Goal: Task Accomplishment & Management: Understand process/instructions

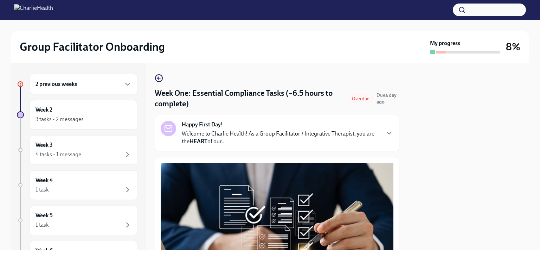
click at [65, 92] on div "2 previous weeks" at bounding box center [84, 84] width 108 height 20
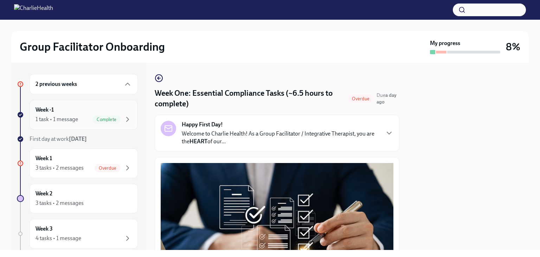
click at [69, 117] on div "1 task • 1 message" at bounding box center [57, 119] width 43 height 8
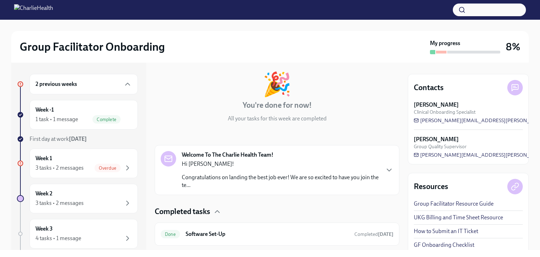
scroll to position [52, 0]
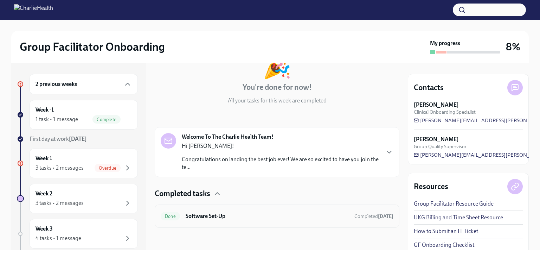
click at [219, 209] on div "Done Software Set-Up Completed [DATE]" at bounding box center [277, 215] width 245 height 23
click at [247, 215] on h6 "Software Set-Up" at bounding box center [267, 216] width 163 height 8
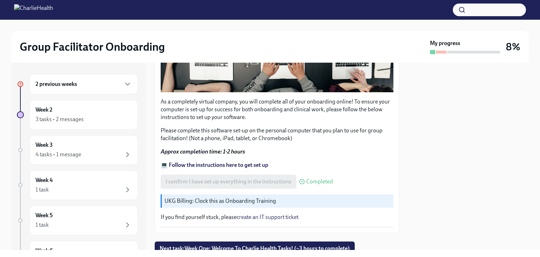
scroll to position [236, 0]
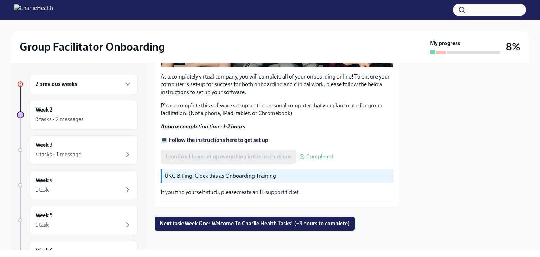
click at [297, 221] on span "Next task : Week One: Welcome To Charlie Health Tasks! (~3 hours to complete)" at bounding box center [255, 223] width 190 height 7
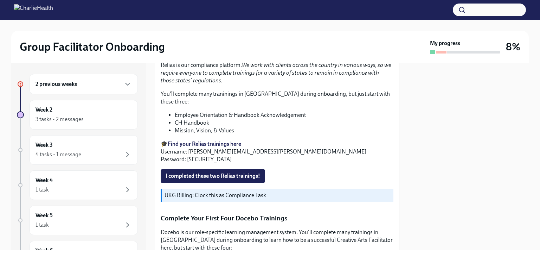
scroll to position [809, 0]
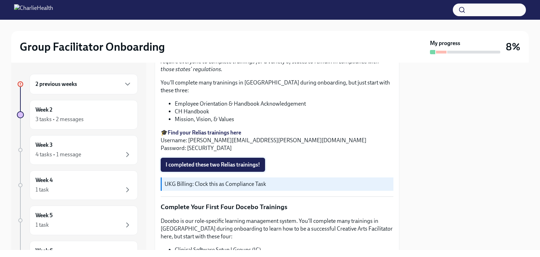
click at [217, 161] on span "I completed these two Relias trainings!" at bounding box center [213, 164] width 95 height 7
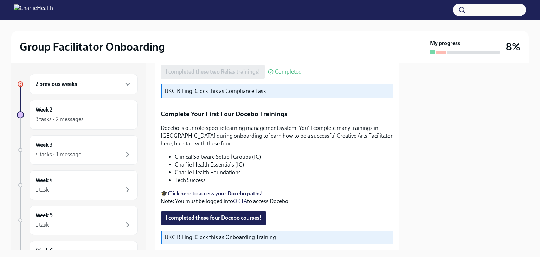
scroll to position [915, 0]
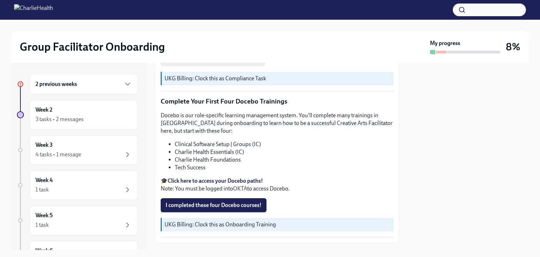
click at [228, 177] on strong "Click here to access your Docebo paths!" at bounding box center [215, 180] width 95 height 7
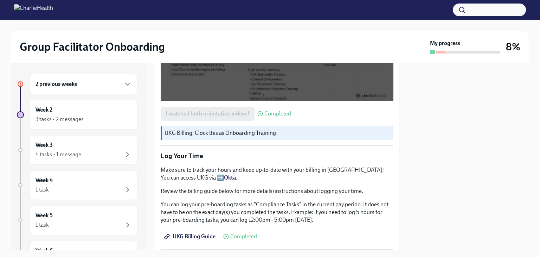
scroll to position [484, 0]
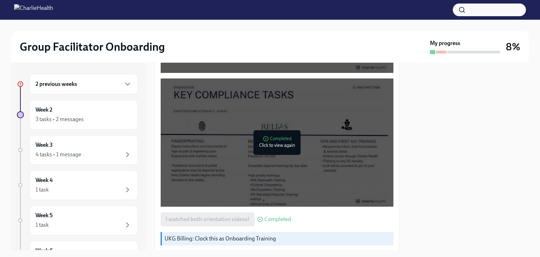
click at [21, 84] on icon at bounding box center [21, 84] width 4 height 4
click at [53, 84] on h6 "2 previous weeks" at bounding box center [57, 84] width 42 height 8
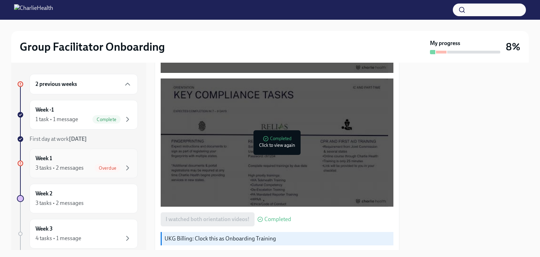
click at [95, 171] on div "Overdue" at bounding box center [108, 168] width 26 height 8
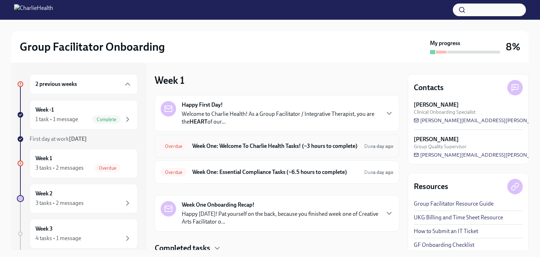
click at [249, 150] on h6 "Week One: Welcome To Charlie Health Tasks! (~3 hours to complete)" at bounding box center [275, 146] width 166 height 8
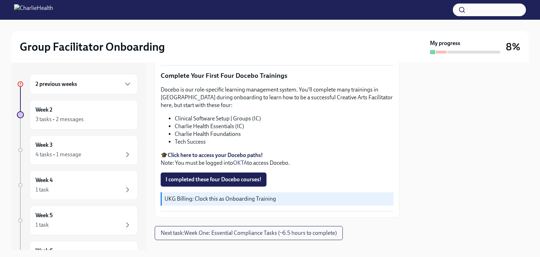
scroll to position [941, 0]
